Goal: Task Accomplishment & Management: Use online tool/utility

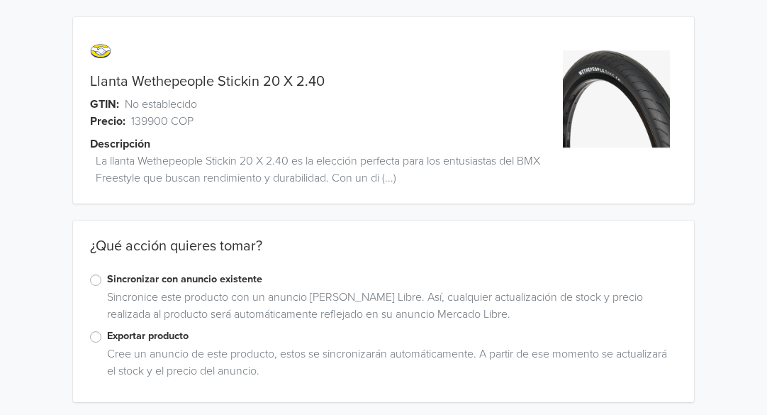
click at [107, 284] on label "Sincronizar con anuncio existente" at bounding box center [392, 279] width 571 height 16
click at [0, 0] on input "Sincronizar con anuncio existente" at bounding box center [0, 0] width 0 height 0
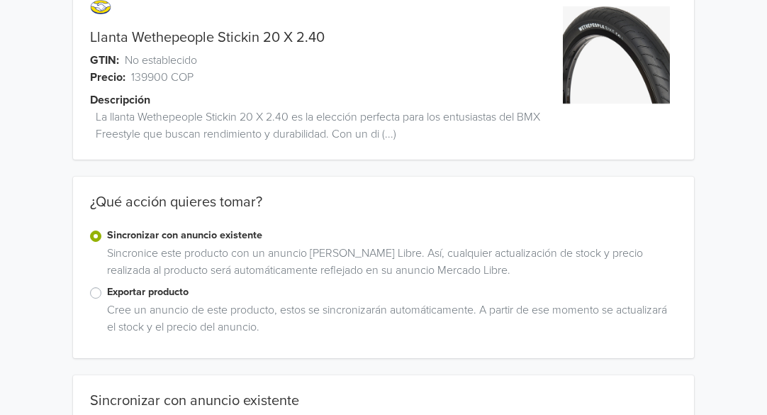
scroll to position [160, 0]
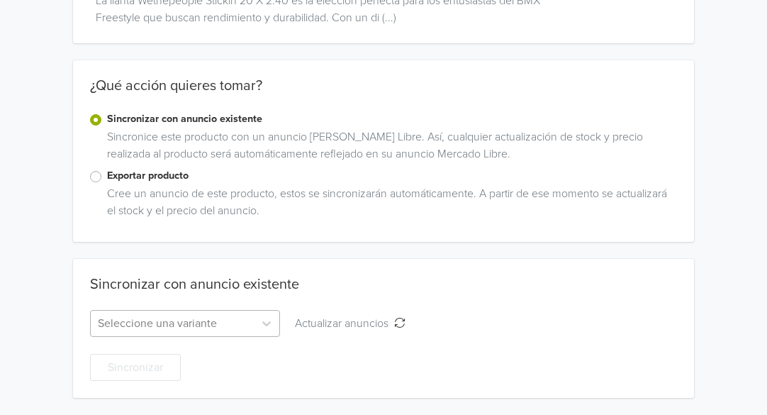
click at [223, 325] on div "Seleccione una variante" at bounding box center [185, 323] width 190 height 27
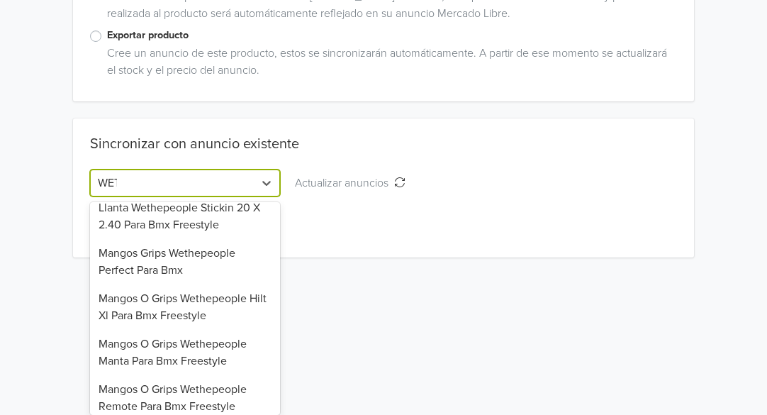
scroll to position [0, 0]
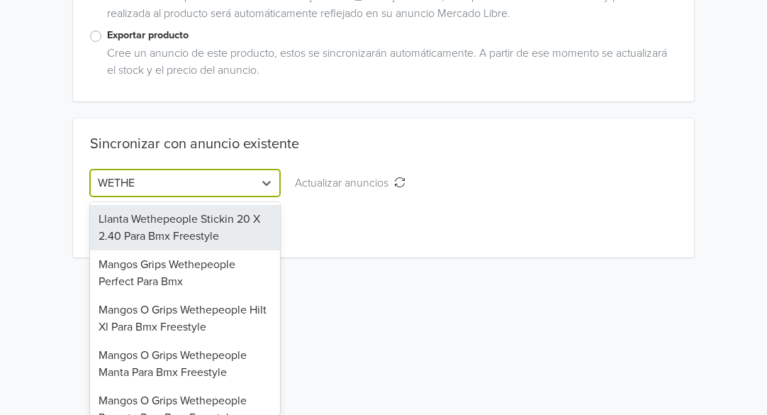
type input "WETHEP"
click at [228, 233] on div "Llanta Wethepeople Stickin 20 X 2.40 Para Bmx Freestyle" at bounding box center [185, 227] width 190 height 45
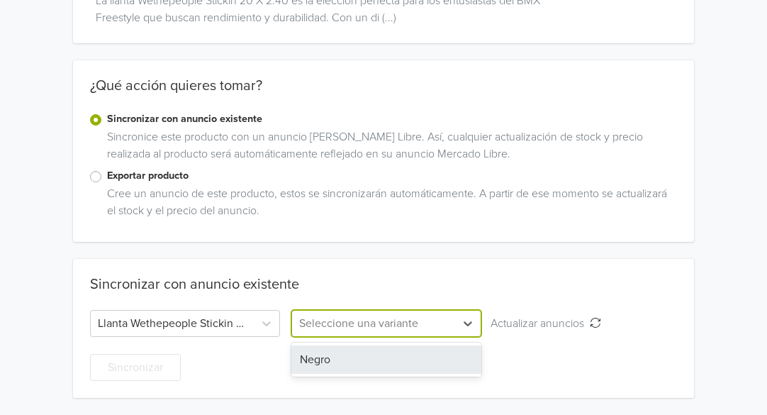
click at [409, 331] on div at bounding box center [373, 323] width 149 height 20
click at [383, 353] on div "Negro" at bounding box center [386, 359] width 190 height 28
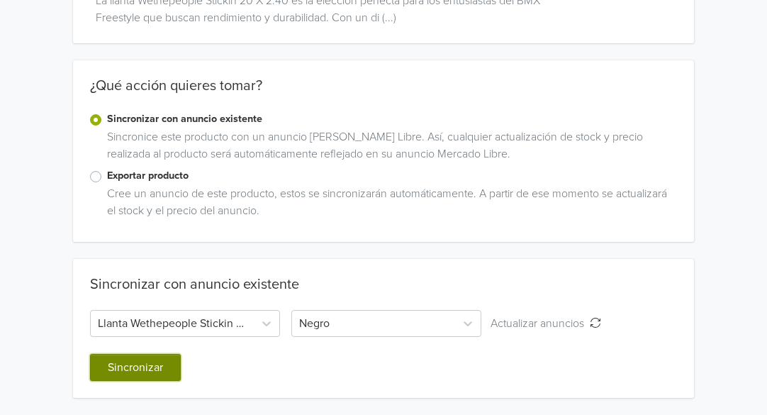
click at [135, 366] on button "Sincronizar" at bounding box center [135, 367] width 91 height 27
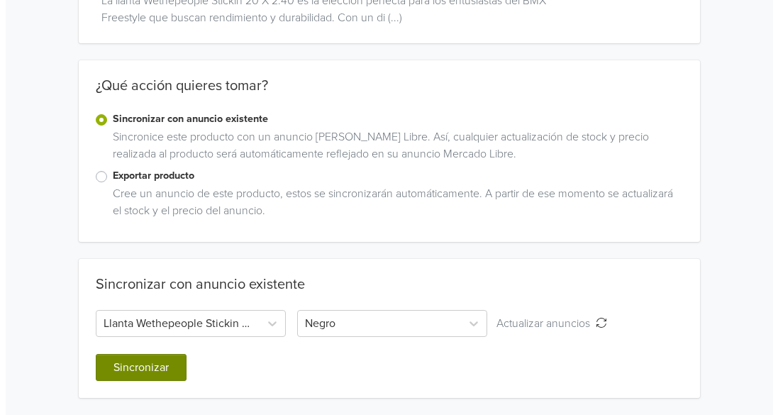
scroll to position [0, 0]
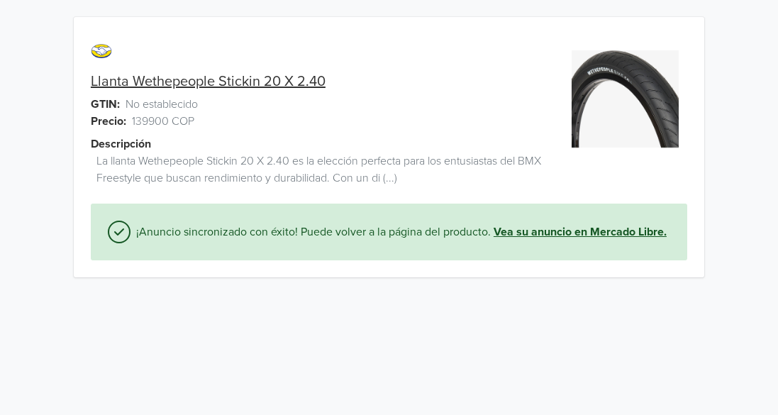
click at [595, 232] on link "Vea su anuncio en Mercado Libre." at bounding box center [579, 231] width 173 height 17
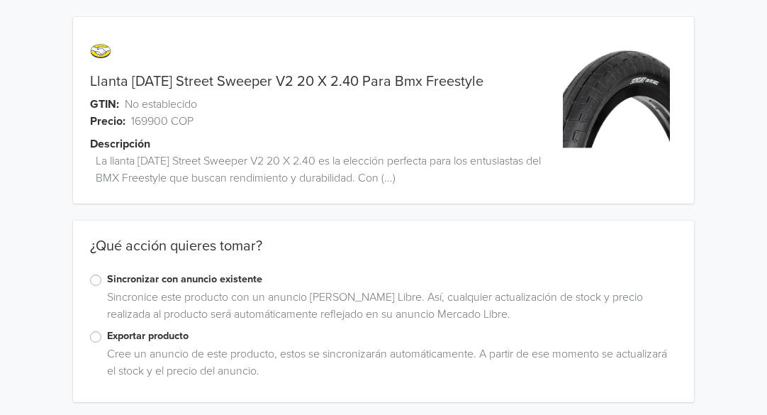
scroll to position [4, 0]
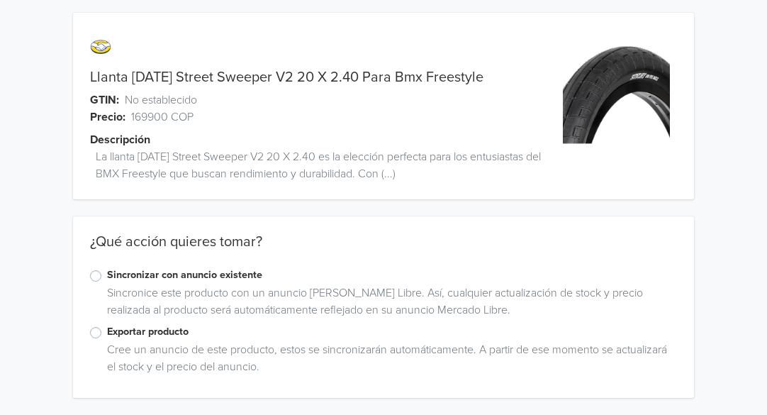
click at [107, 276] on label "Sincronizar con anuncio existente" at bounding box center [392, 275] width 571 height 16
click at [0, 0] on input "Sincronizar con anuncio existente" at bounding box center [0, 0] width 0 height 0
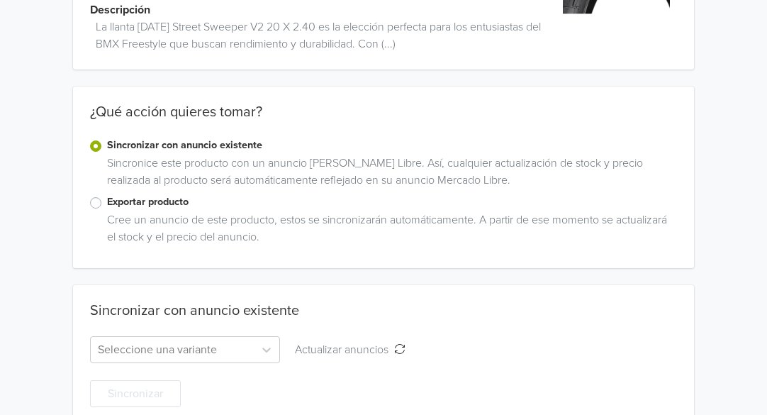
scroll to position [160, 0]
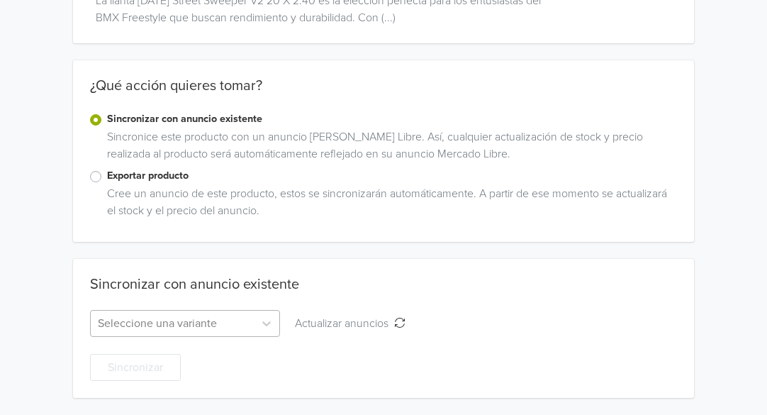
click at [172, 324] on div "Seleccione una variante" at bounding box center [185, 323] width 190 height 27
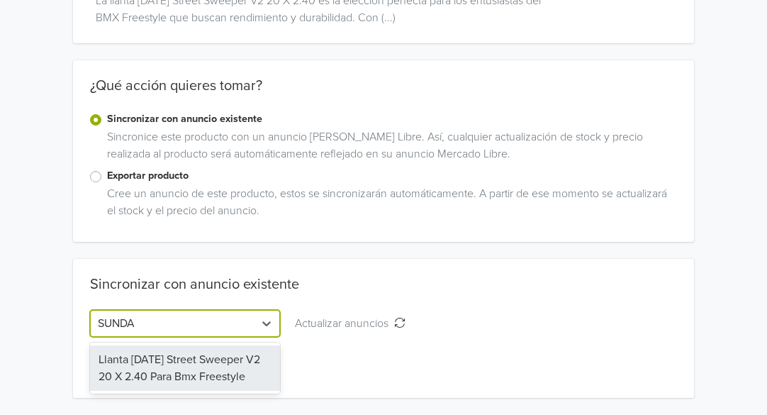
type input "SUNDAY"
click at [199, 363] on div "Llanta [DATE] Street Sweeper V2 20 X 2.40 Para Bmx Freestyle" at bounding box center [185, 367] width 190 height 45
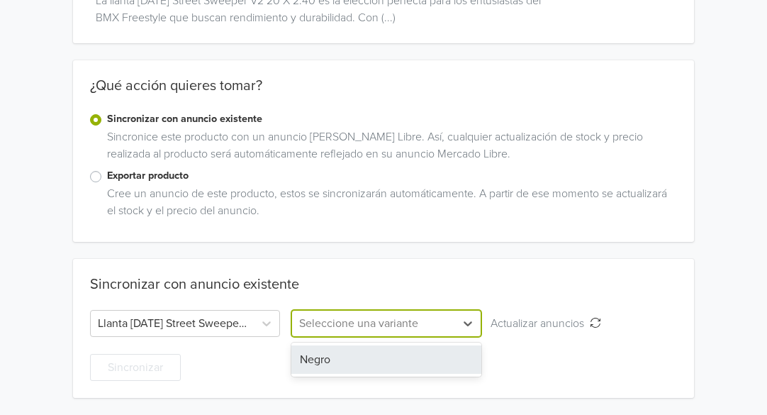
click at [357, 323] on div at bounding box center [373, 323] width 149 height 20
click at [355, 361] on div "Negro" at bounding box center [386, 359] width 190 height 28
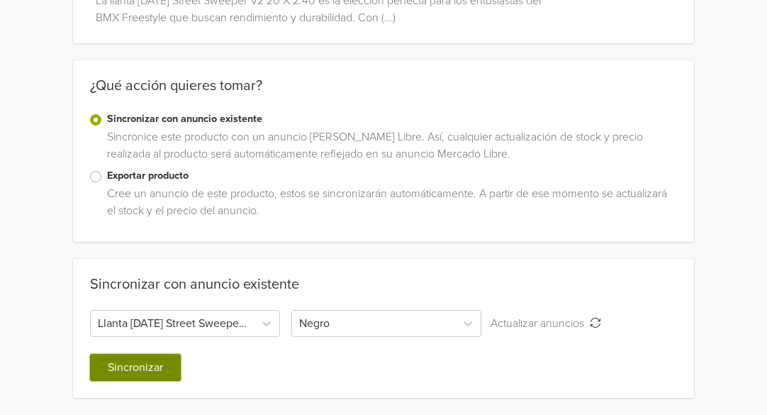
click at [130, 361] on button "Sincronizar" at bounding box center [135, 367] width 91 height 27
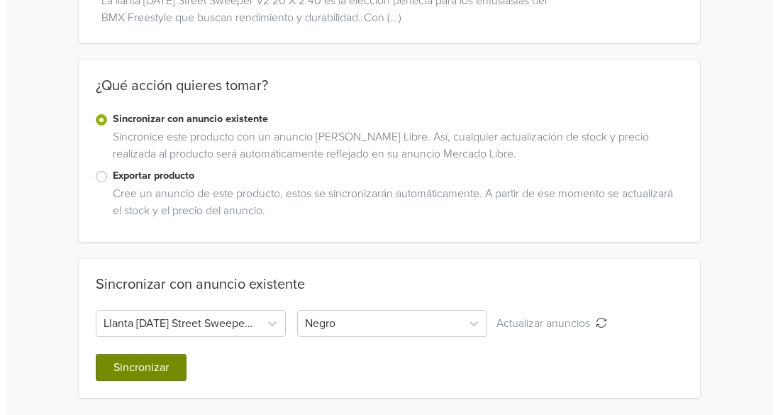
scroll to position [0, 0]
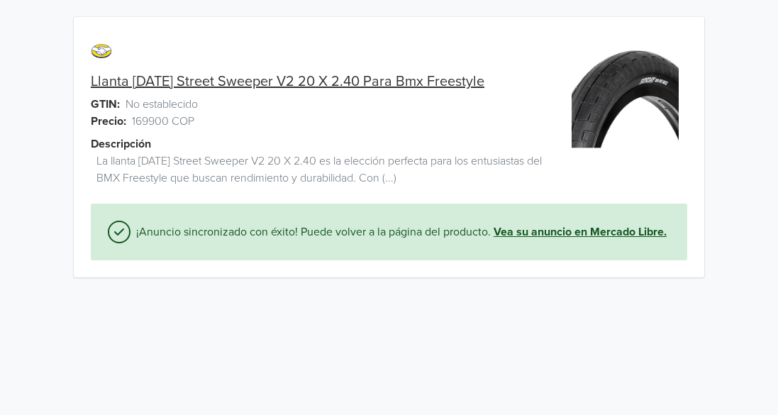
click at [511, 235] on link "Vea su anuncio en Mercado Libre." at bounding box center [579, 231] width 173 height 17
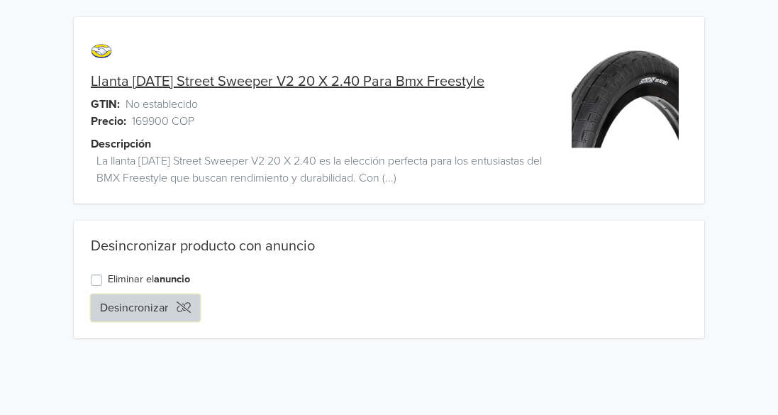
click at [120, 308] on button "Desincronizar" at bounding box center [145, 307] width 109 height 27
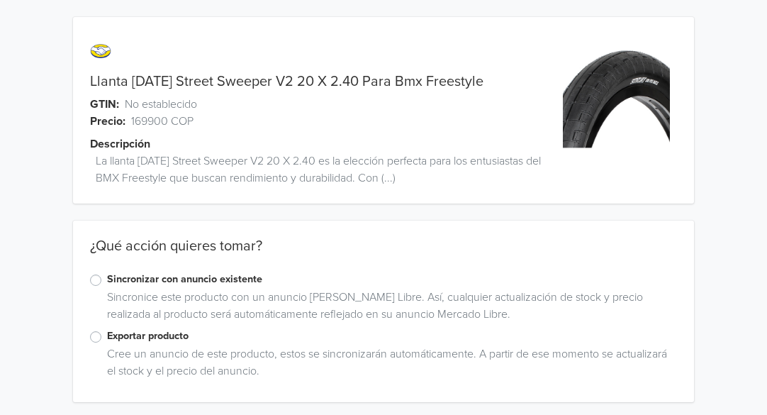
click at [107, 281] on label "Sincronizar con anuncio existente" at bounding box center [392, 279] width 571 height 16
click at [0, 0] on input "Sincronizar con anuncio existente" at bounding box center [0, 0] width 0 height 0
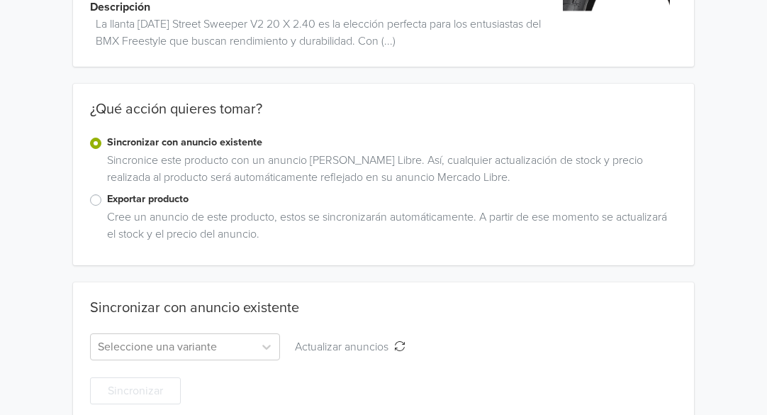
scroll to position [160, 0]
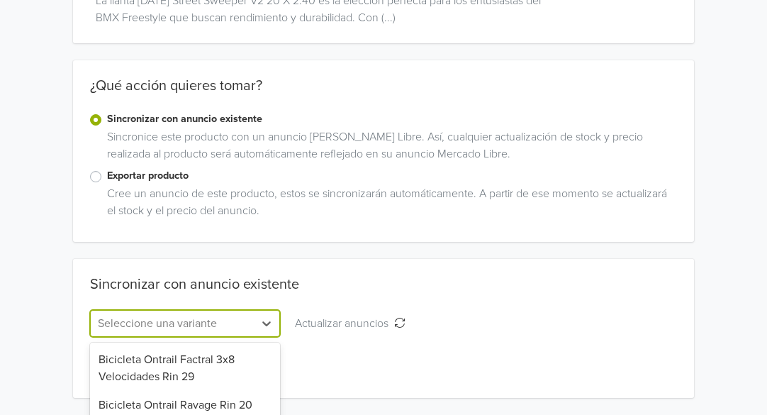
click at [228, 325] on div "239 results available. Use Up and Down to choose options, press Enter to select…" at bounding box center [185, 323] width 190 height 27
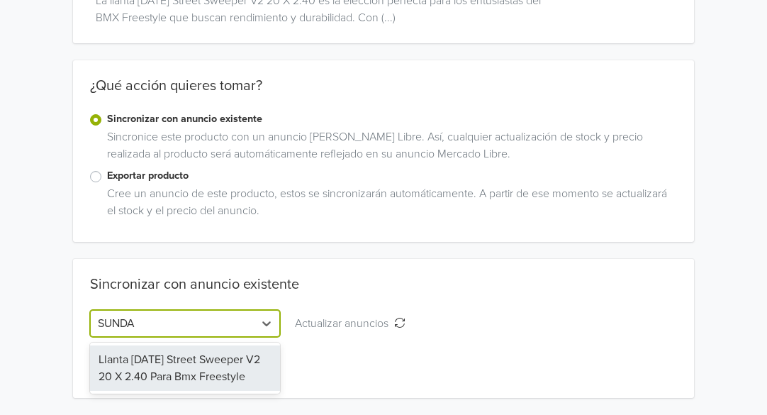
type input "SUNDAY"
click at [194, 359] on div "Llanta [DATE] Street Sweeper V2 20 X 2.40 Para Bmx Freestyle" at bounding box center [185, 367] width 190 height 45
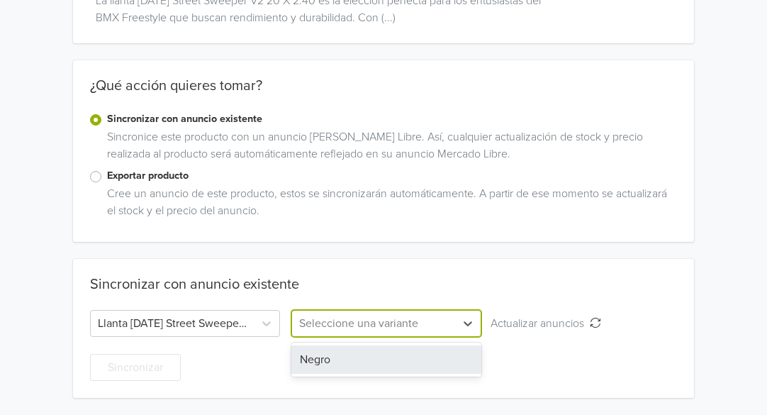
click at [422, 329] on div at bounding box center [373, 323] width 149 height 20
click at [376, 357] on div "Negro" at bounding box center [386, 359] width 190 height 28
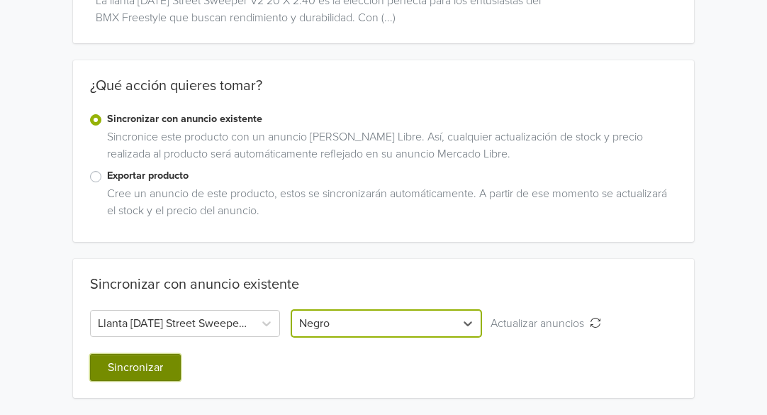
click at [147, 371] on button "Sincronizar" at bounding box center [135, 367] width 91 height 27
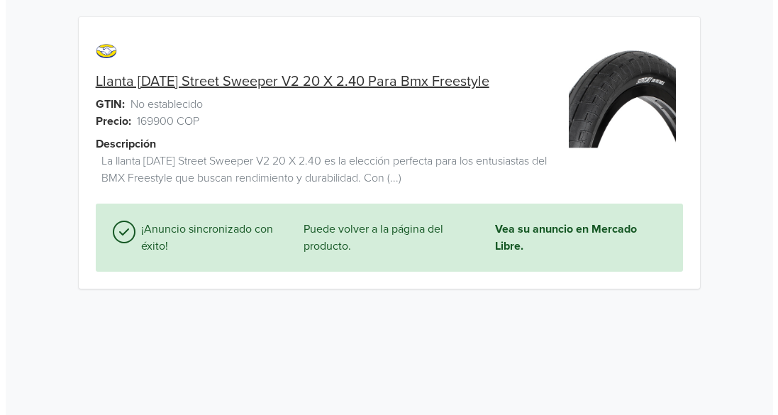
scroll to position [0, 0]
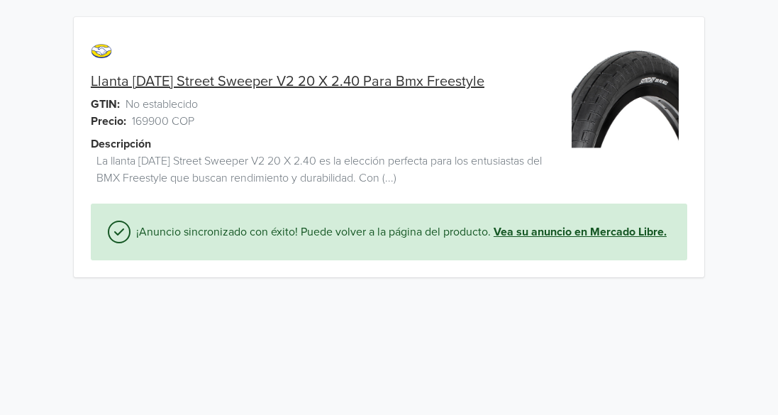
click at [581, 231] on link "Vea su anuncio en Mercado Libre." at bounding box center [579, 231] width 173 height 17
click at [530, 233] on link "Vea su anuncio en Mercado Libre." at bounding box center [579, 231] width 173 height 17
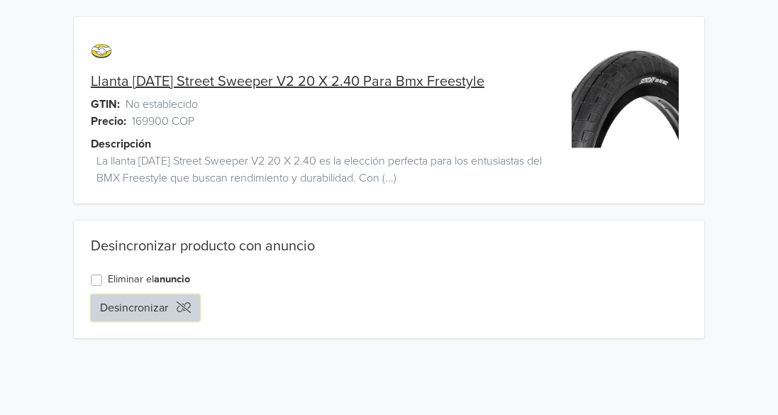
click at [153, 306] on button "Desincronizar" at bounding box center [145, 307] width 109 height 27
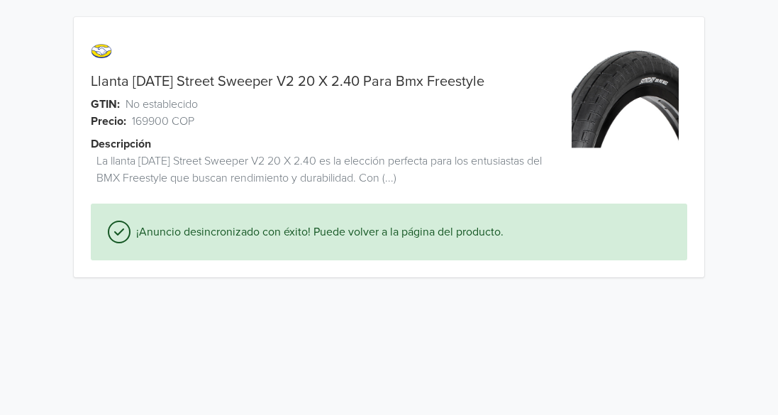
click at [127, 294] on html "Llanta [DATE] Street Sweeper V2 20 X 2.40 Para Bmx Freestyle GTIN: No estableci…" at bounding box center [389, 147] width 778 height 294
